Goal: Find specific page/section: Find specific page/section

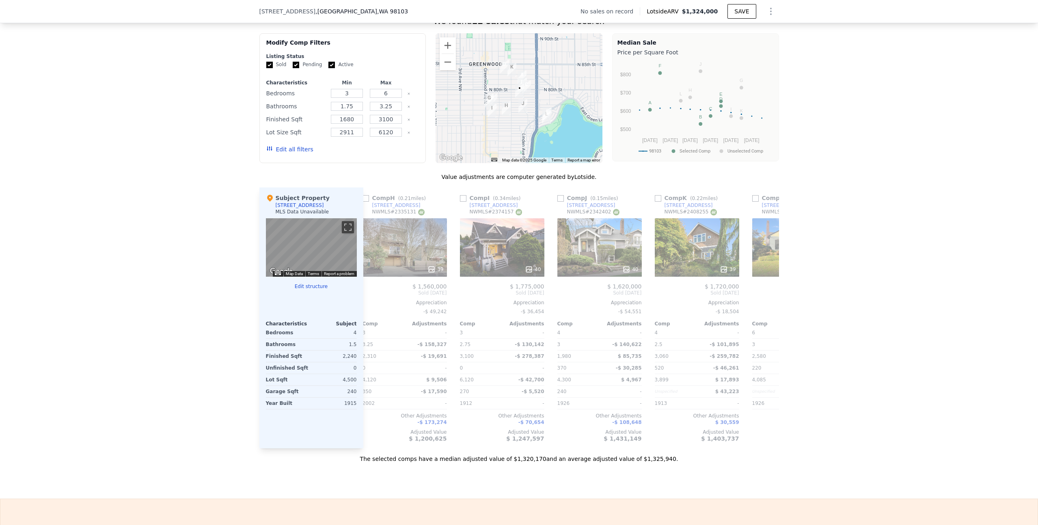
scroll to position [0, 694]
click at [698, 269] on div at bounding box center [696, 269] width 84 height 15
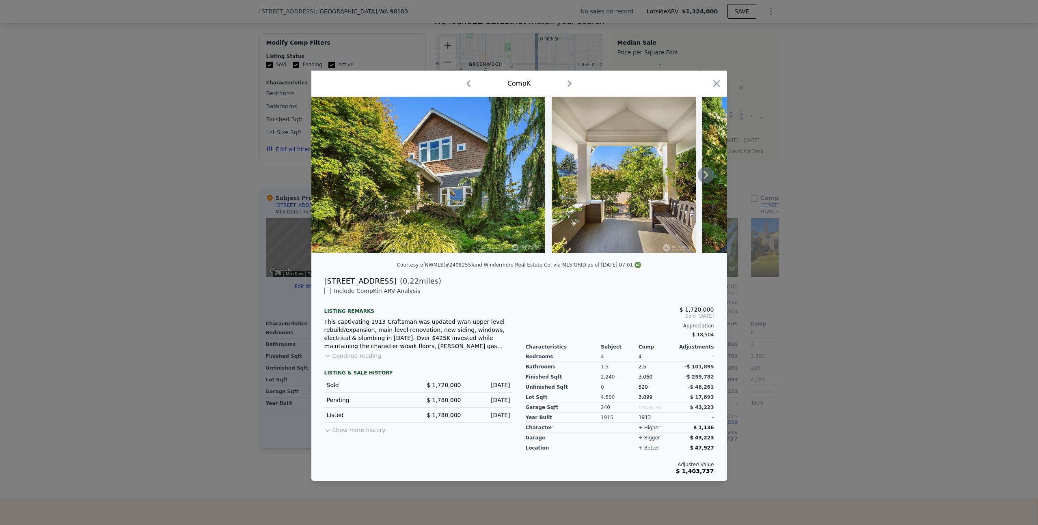
click at [526, 207] on img at bounding box center [428, 175] width 234 height 156
click at [702, 176] on icon at bounding box center [706, 175] width 16 height 16
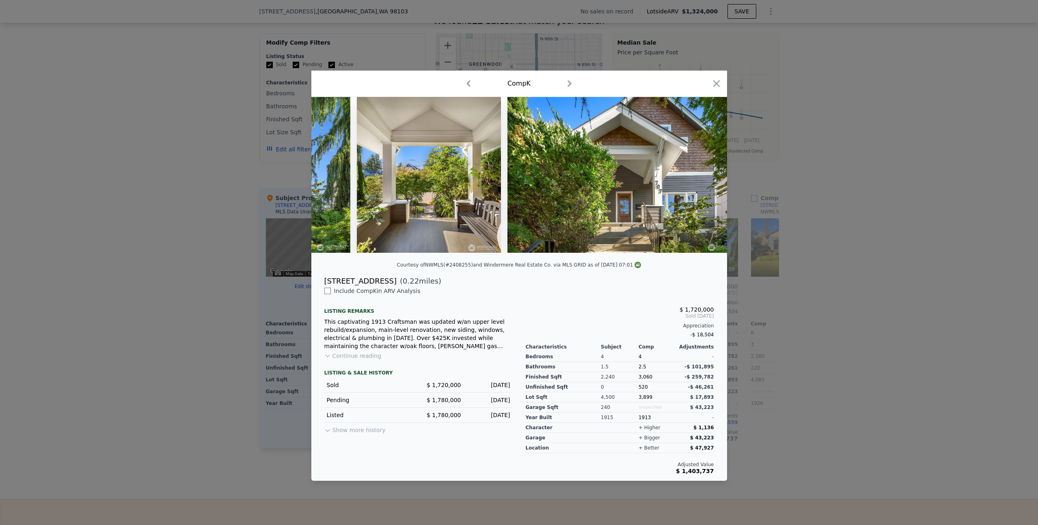
click at [702, 176] on img at bounding box center [624, 175] width 234 height 156
click at [707, 176] on icon at bounding box center [705, 175] width 5 height 8
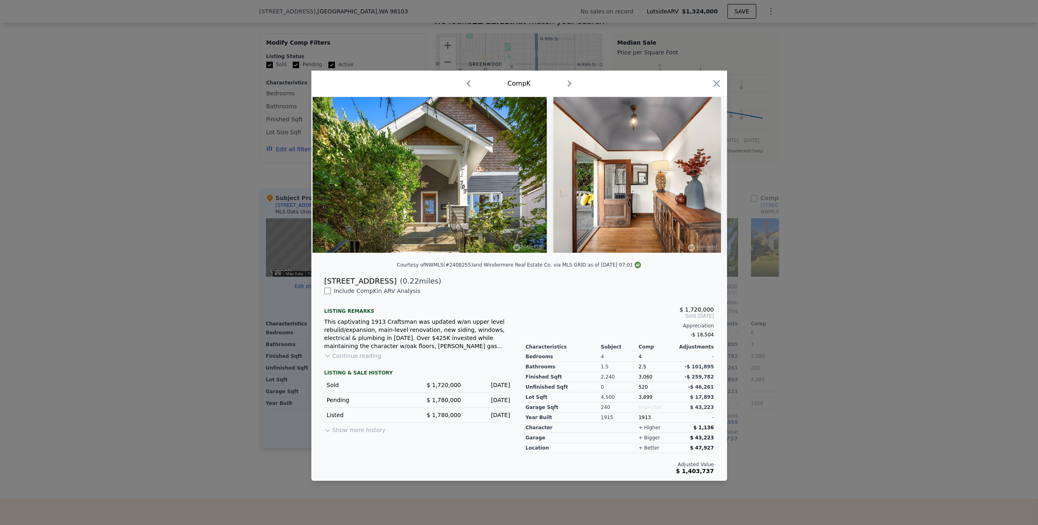
click at [707, 176] on img at bounding box center [637, 175] width 168 height 156
click at [707, 175] on icon at bounding box center [705, 175] width 5 height 8
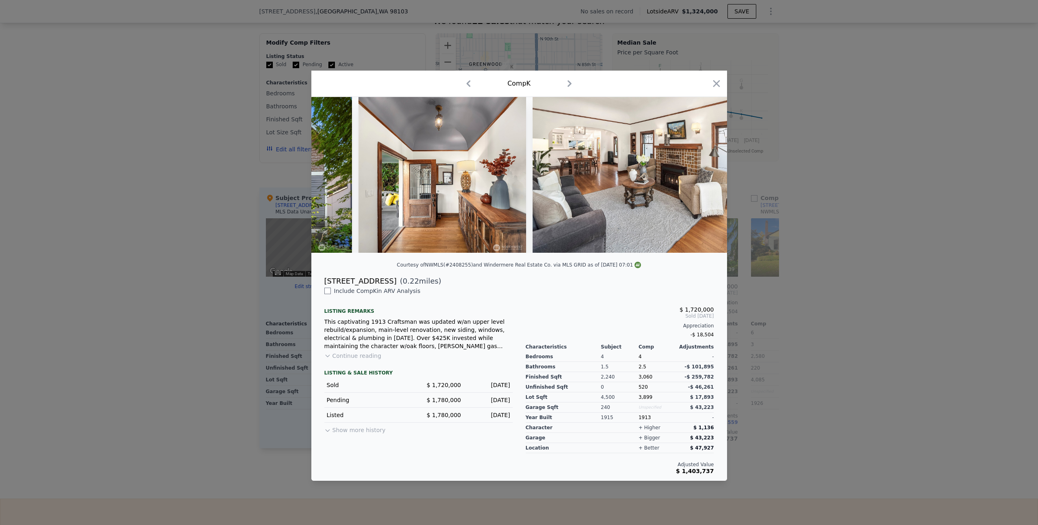
click at [707, 175] on img at bounding box center [650, 175] width 234 height 156
click at [708, 174] on icon at bounding box center [706, 175] width 16 height 16
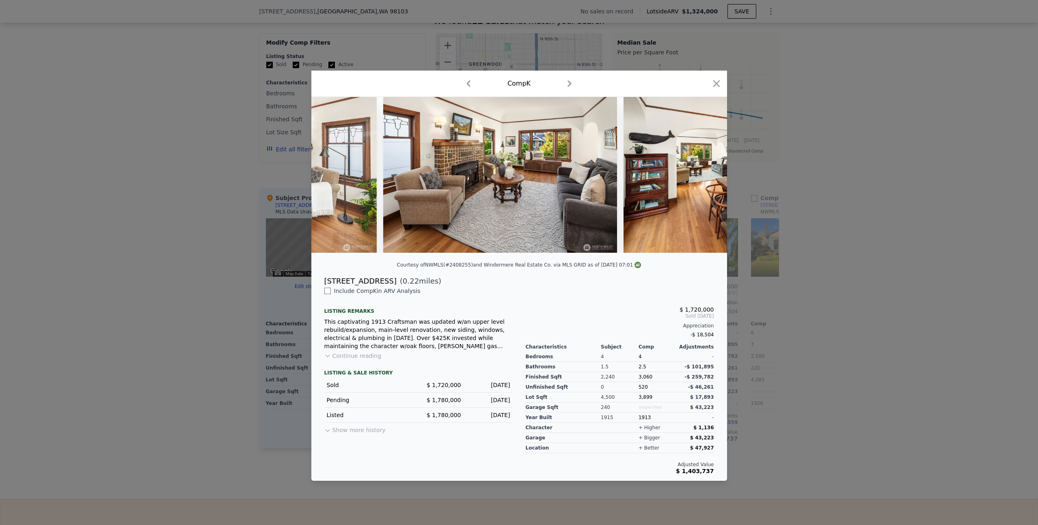
click at [707, 173] on div at bounding box center [519, 175] width 416 height 156
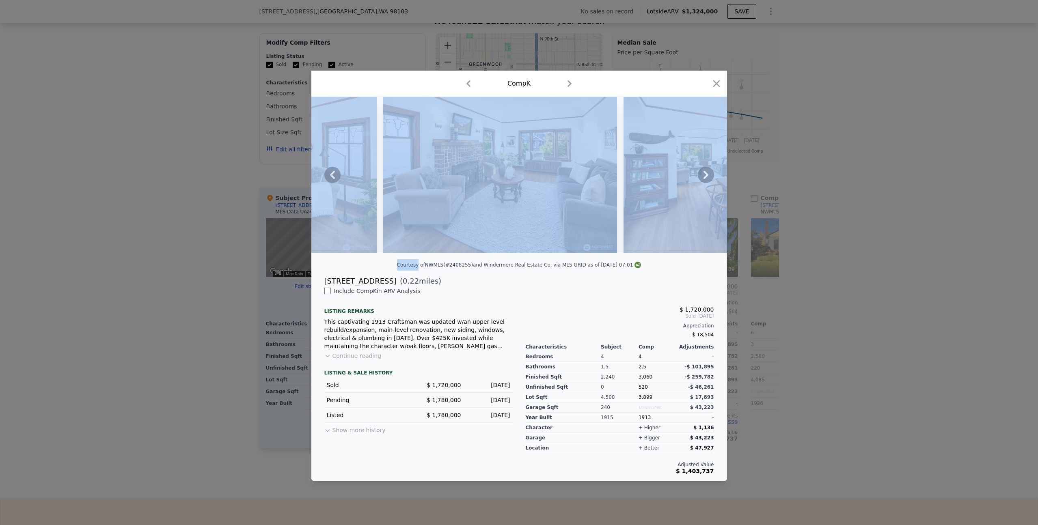
click at [707, 173] on icon at bounding box center [706, 175] width 16 height 16
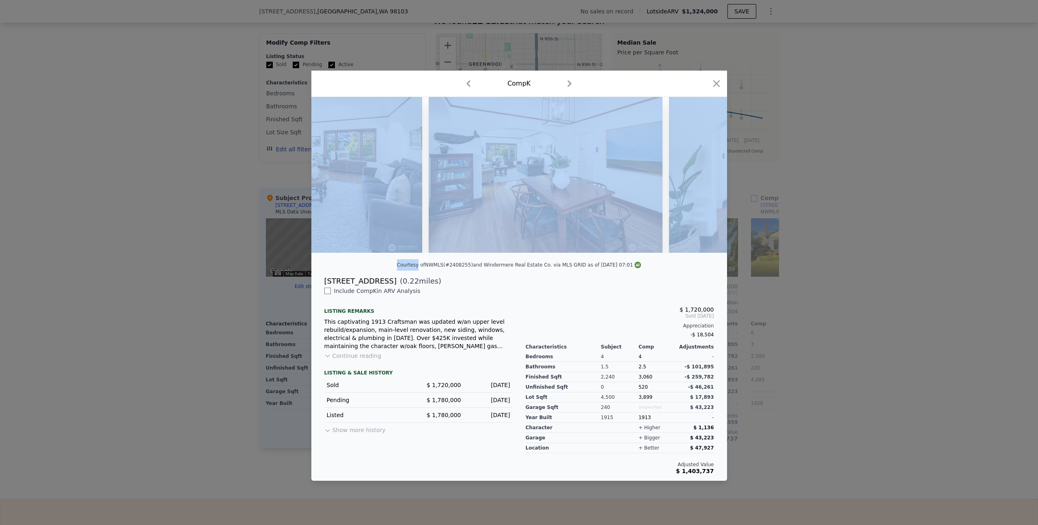
click at [707, 173] on img at bounding box center [786, 175] width 234 height 156
click at [705, 174] on icon at bounding box center [706, 175] width 16 height 16
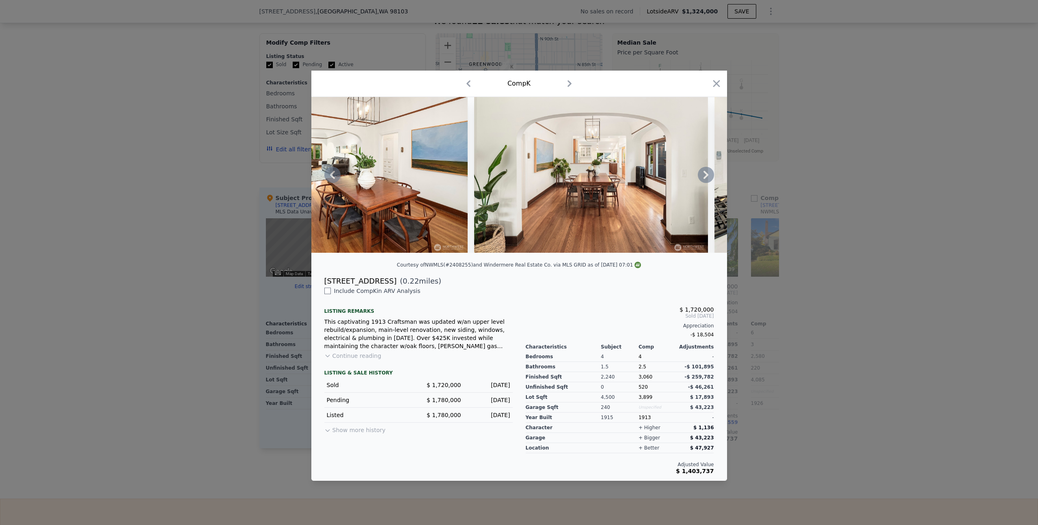
click at [705, 174] on icon at bounding box center [706, 175] width 16 height 16
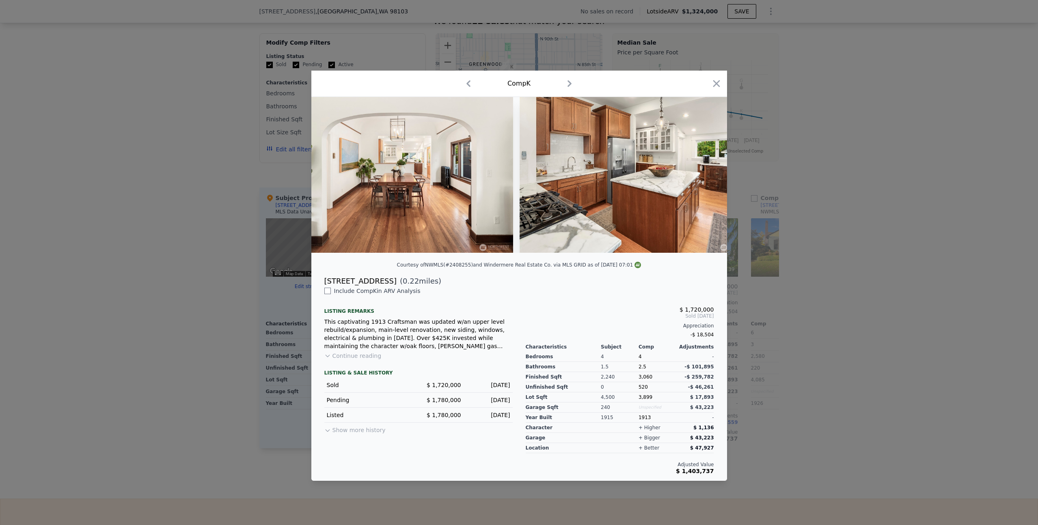
click at [705, 174] on img at bounding box center [637, 175] width 234 height 156
click at [705, 174] on icon at bounding box center [706, 175] width 16 height 16
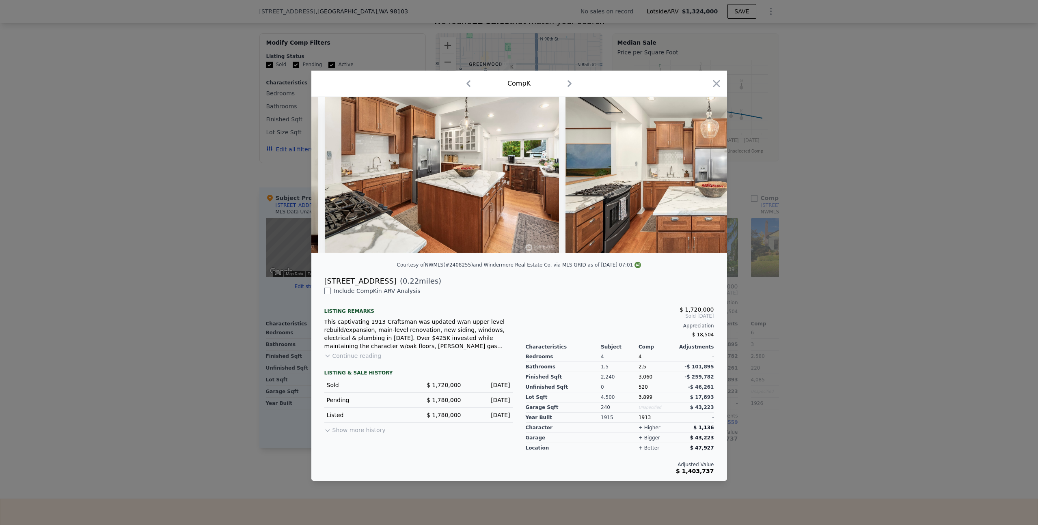
click at [705, 174] on div at bounding box center [519, 175] width 416 height 156
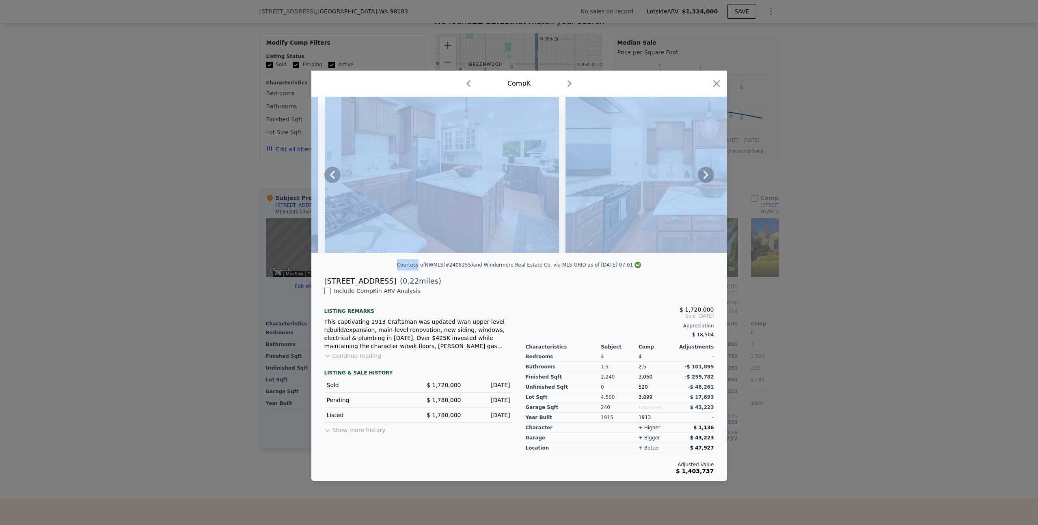
click at [705, 174] on icon at bounding box center [706, 175] width 16 height 16
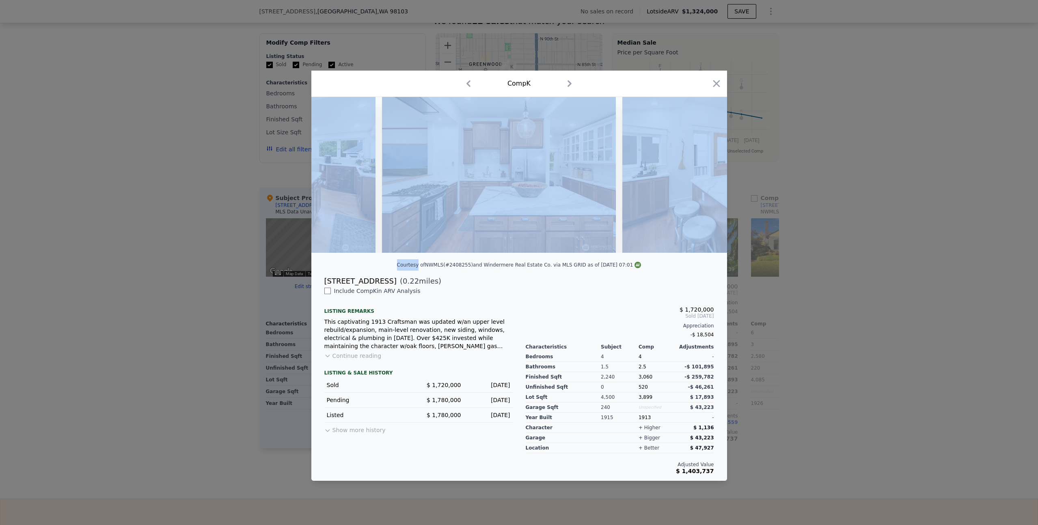
scroll to position [0, 1948]
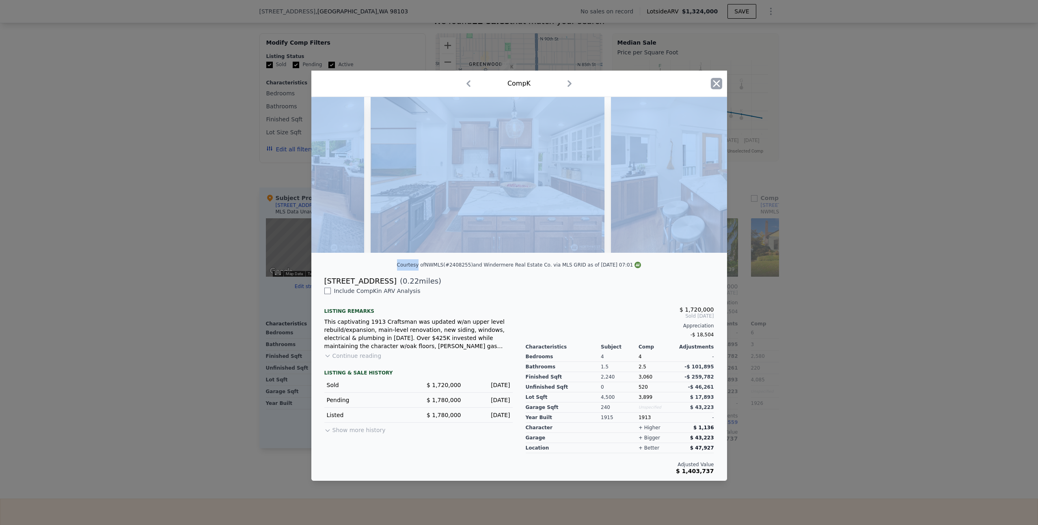
click at [719, 80] on icon "button" at bounding box center [716, 83] width 11 height 11
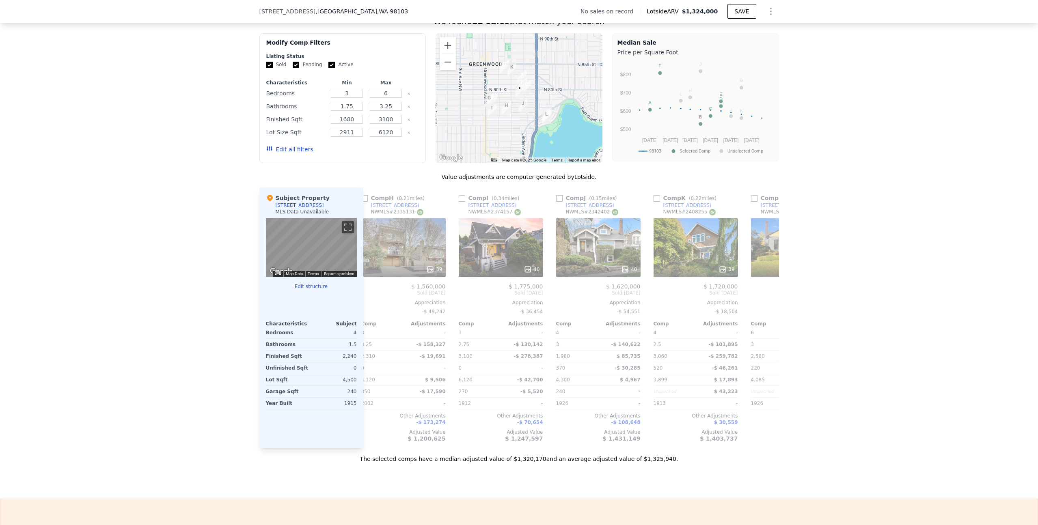
click at [826, 113] on div "We found 12 sales that match your search Filters Map Prices Modify Comp Filters…" at bounding box center [519, 234] width 1038 height 457
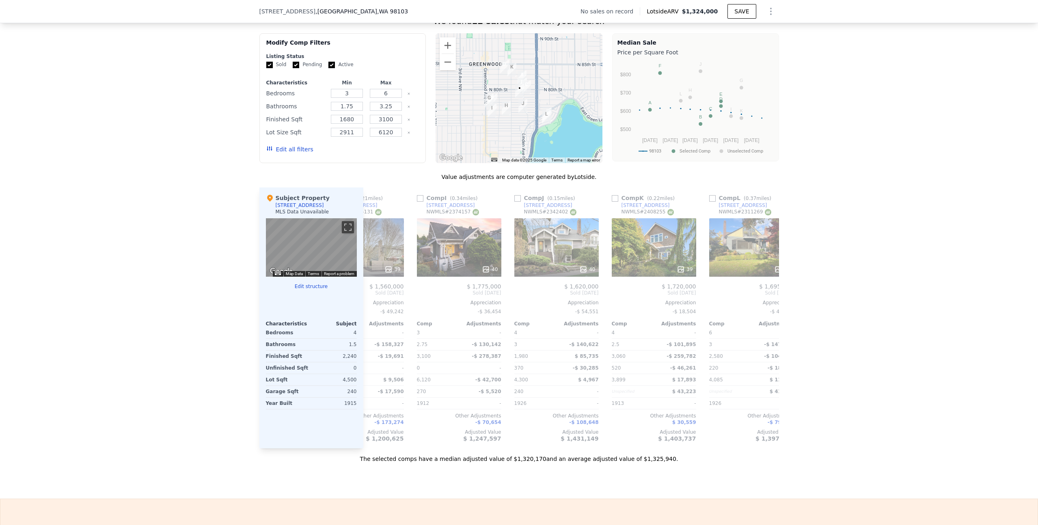
scroll to position [0, 773]
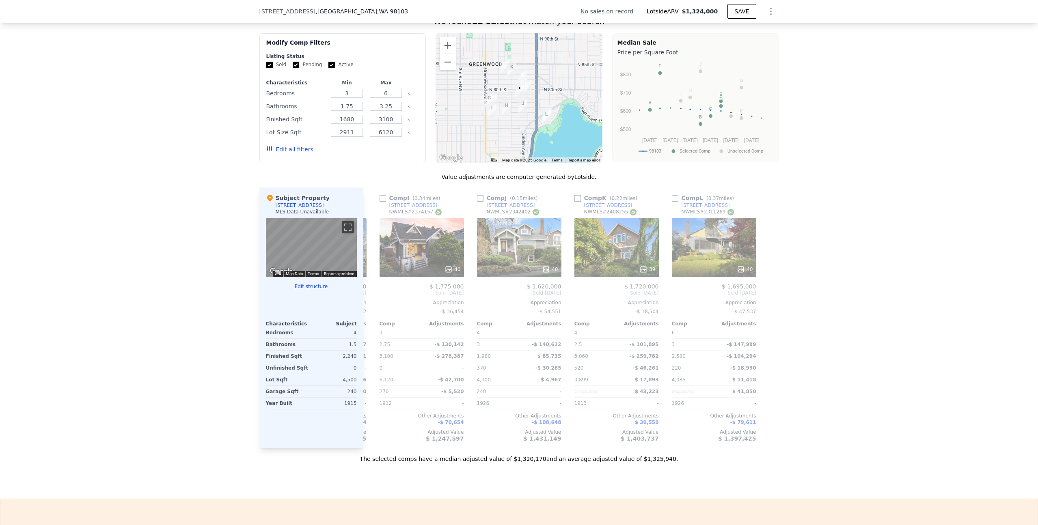
click at [810, 433] on div "We found 12 sales that match your search Filters Map Prices Modify Comp Filters…" at bounding box center [519, 234] width 1038 height 457
click at [181, 268] on div "We found 12 sales that match your search Filters Map Prices Modify Comp Filters…" at bounding box center [519, 234] width 1038 height 457
click at [876, 427] on div "We found 12 sales that match your search Filters Map Prices Modify Comp Filters…" at bounding box center [519, 234] width 1038 height 457
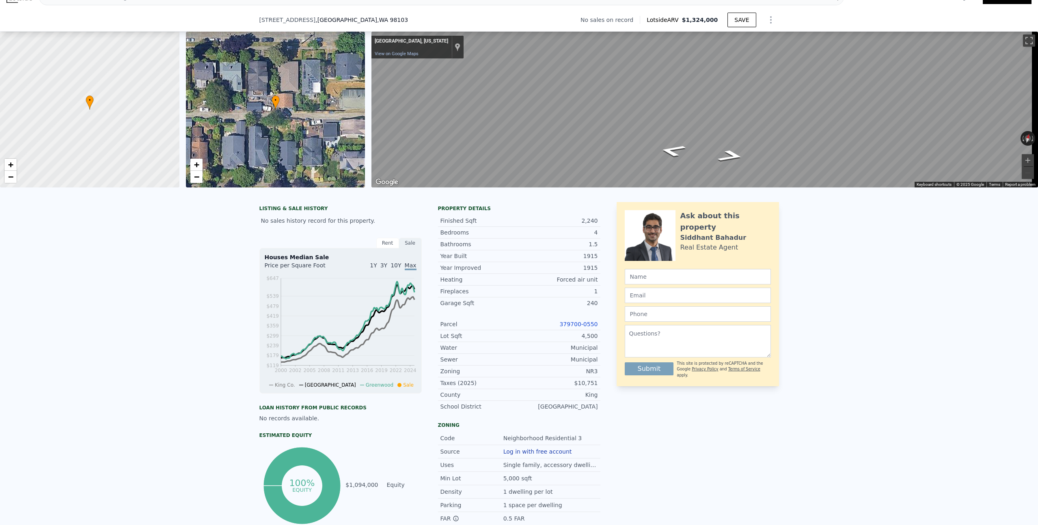
scroll to position [0, 0]
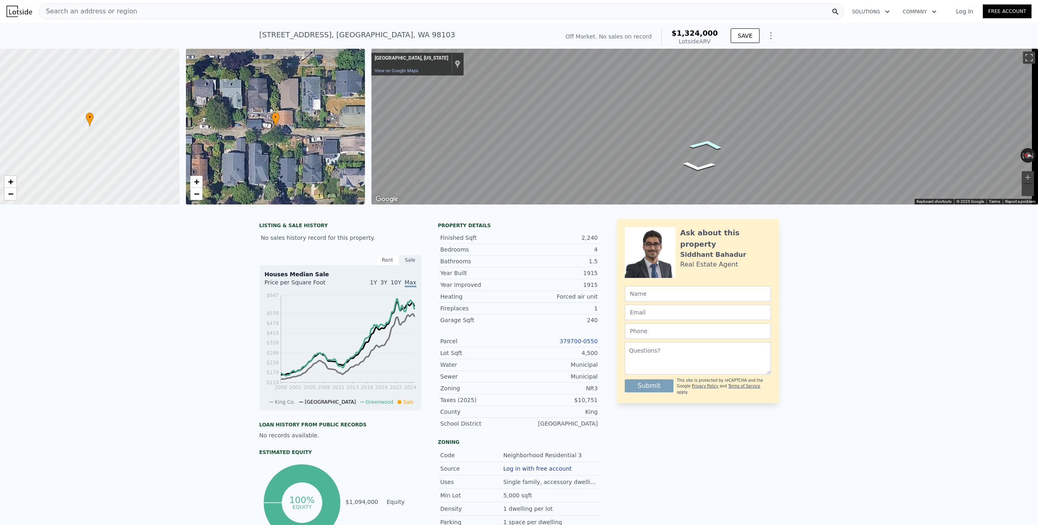
click at [710, 147] on icon "Go East" at bounding box center [707, 145] width 54 height 16
